Goal: Book appointment/travel/reservation

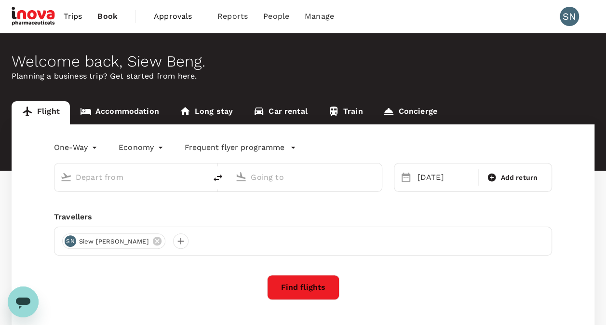
type input "Sultan Haji Ahmad Shah (KUA)"
type input "Kuala Lumpur Intl (KUL)"
click at [124, 110] on link "Accommodation" at bounding box center [119, 112] width 99 height 23
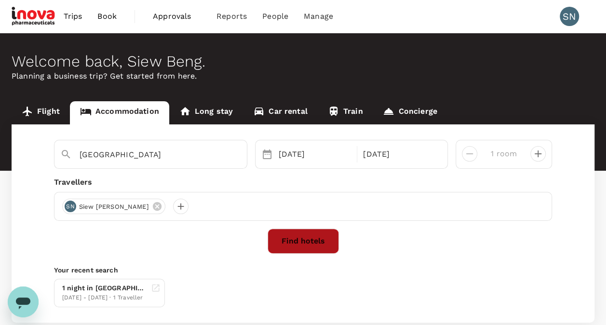
click at [292, 241] on button "Find hotels" at bounding box center [303, 241] width 71 height 25
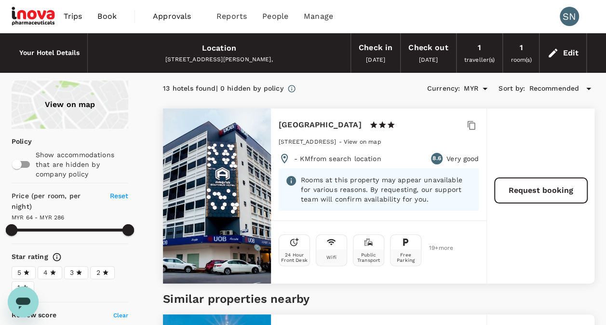
type input "285.22"
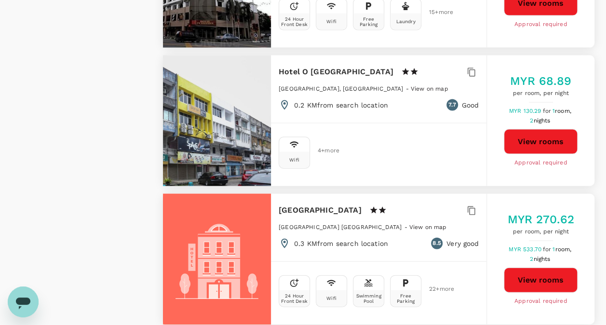
scroll to position [1061, 0]
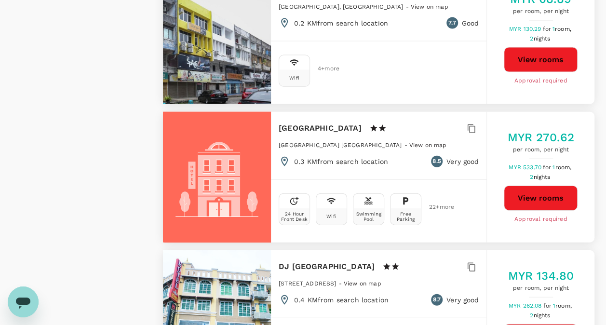
click at [541, 211] on button "View rooms" at bounding box center [541, 198] width 74 height 25
